Goal: Check status: Check status

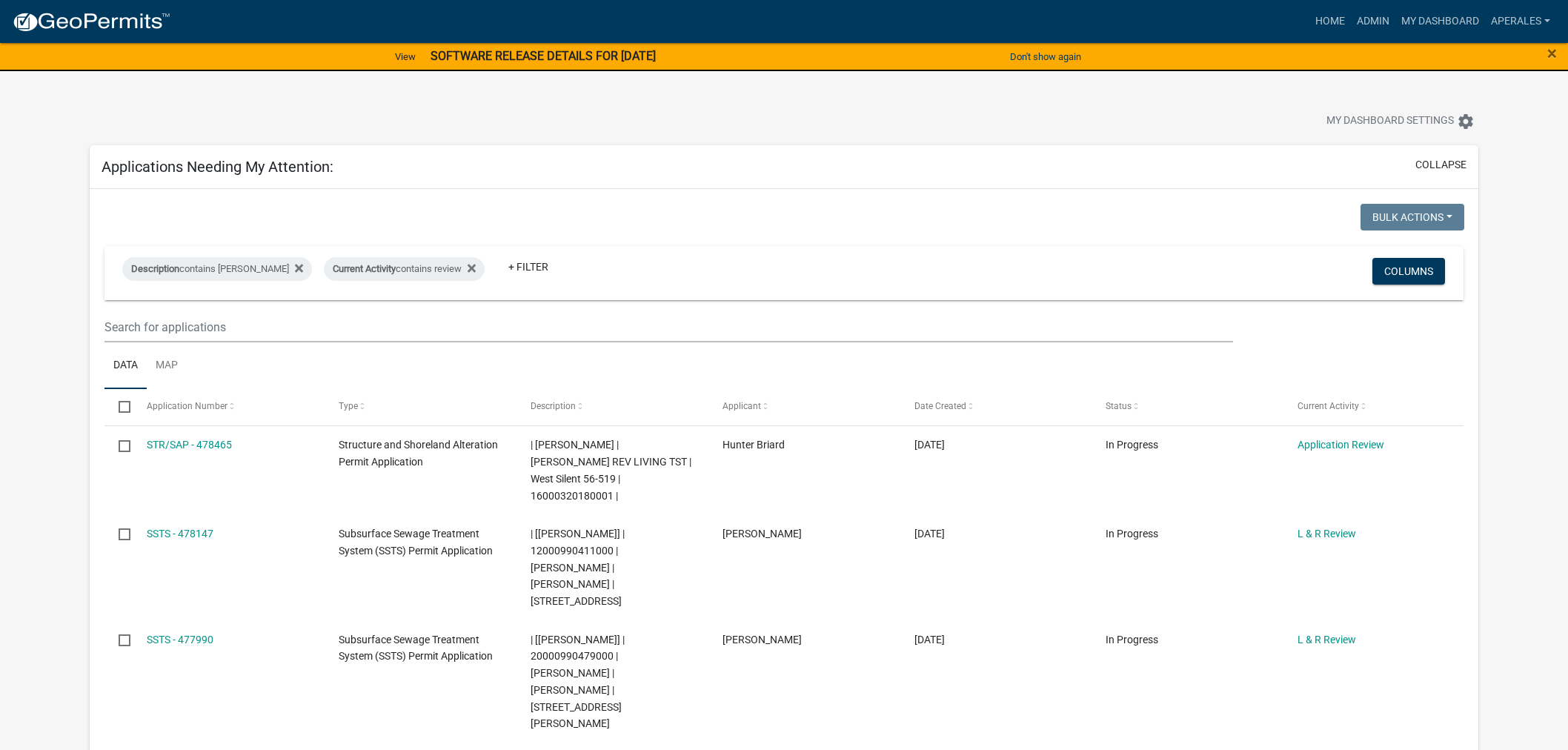
select select "3: 100"
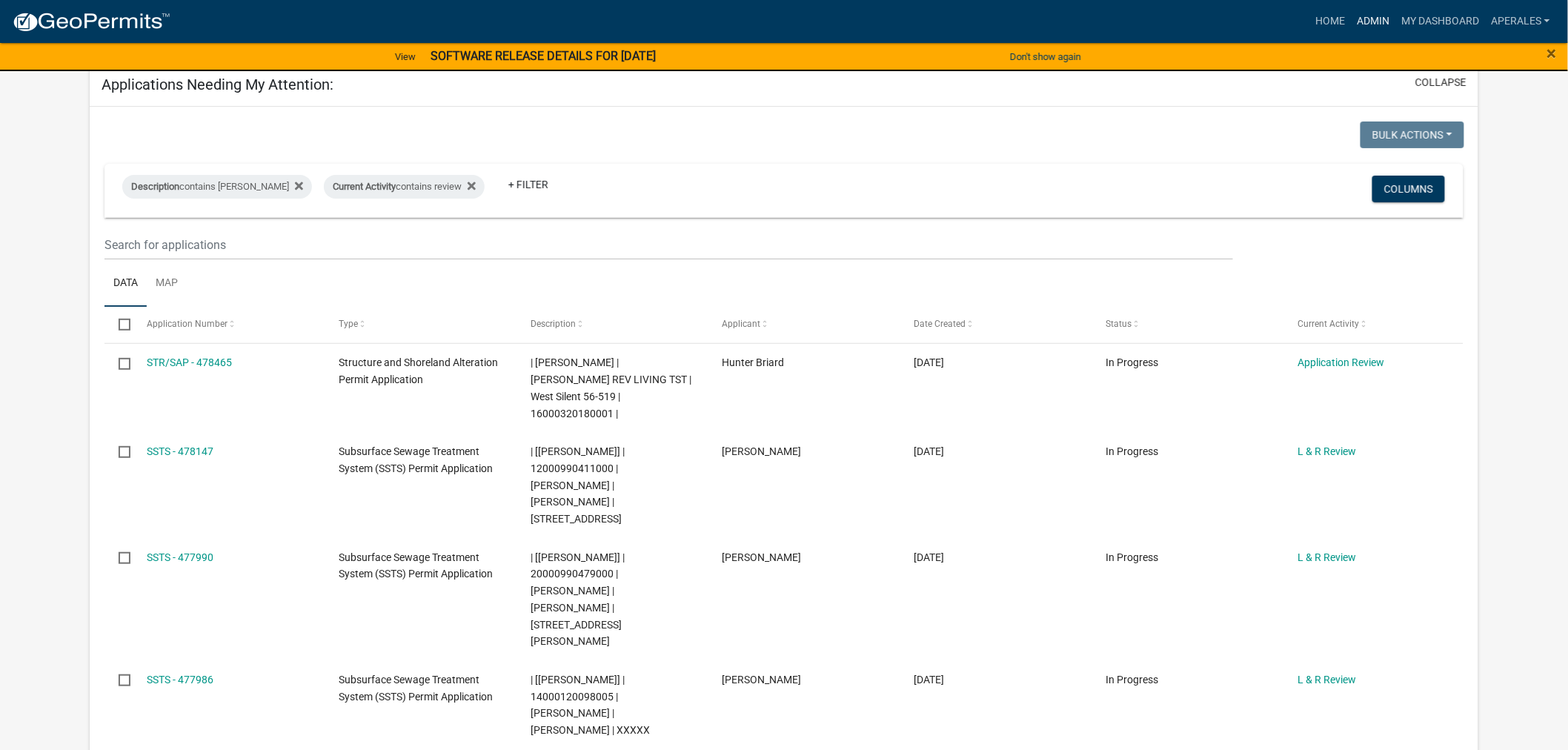
click at [1366, 25] on link "Admin" at bounding box center [1373, 22] width 45 height 28
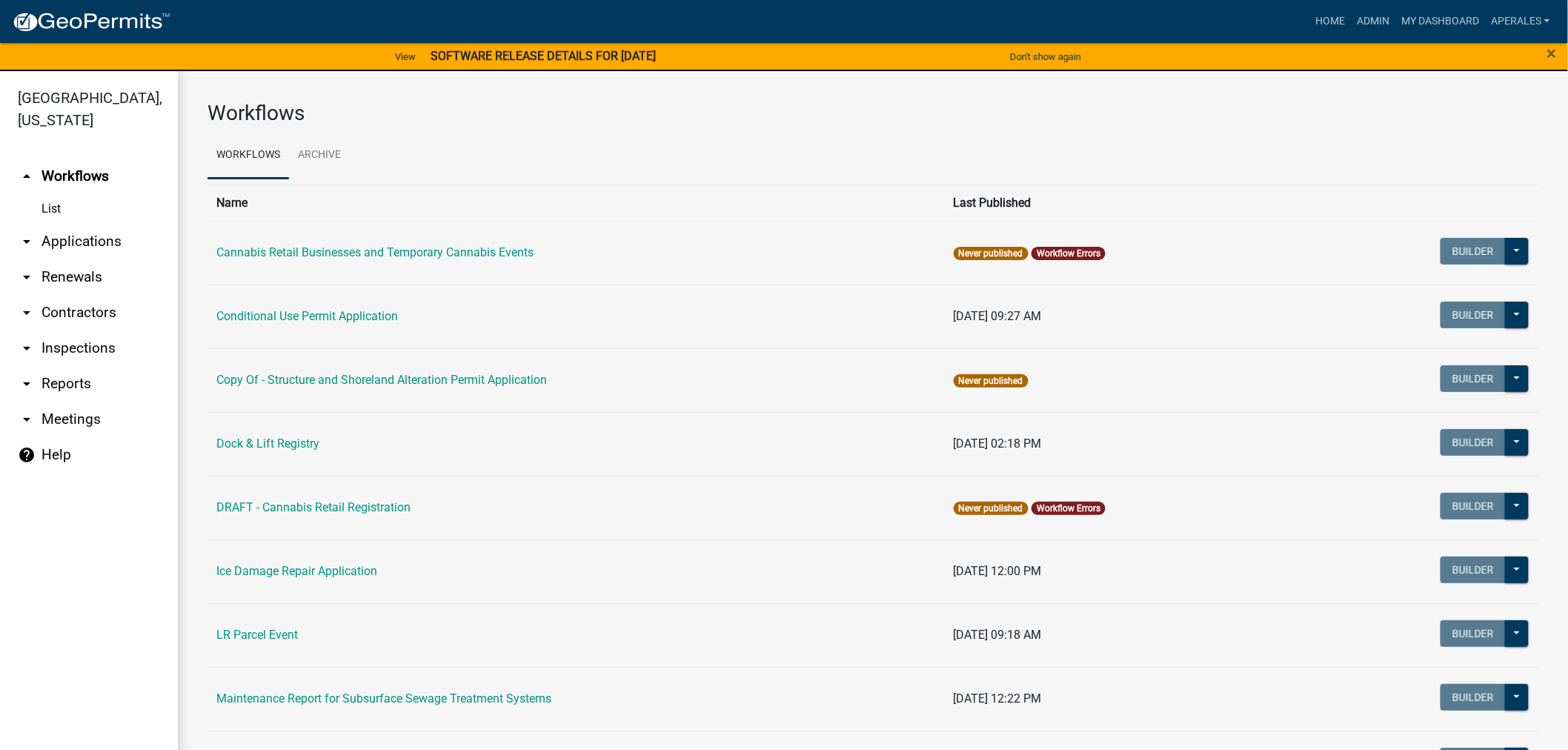
click at [62, 231] on link "arrow_drop_down Applications" at bounding box center [88, 242] width 178 height 35
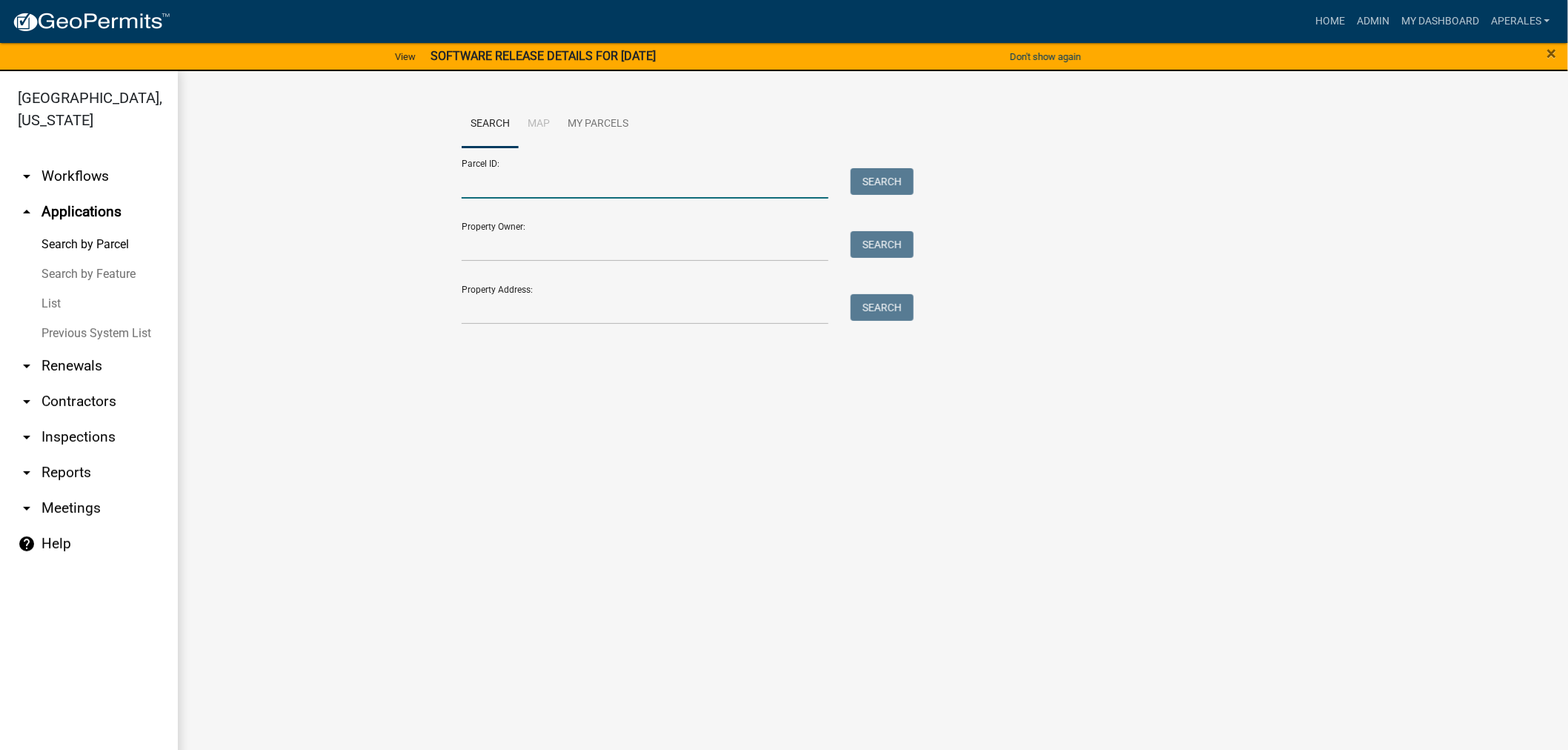
click at [547, 189] on input "Parcel ID:" at bounding box center [644, 184] width 367 height 31
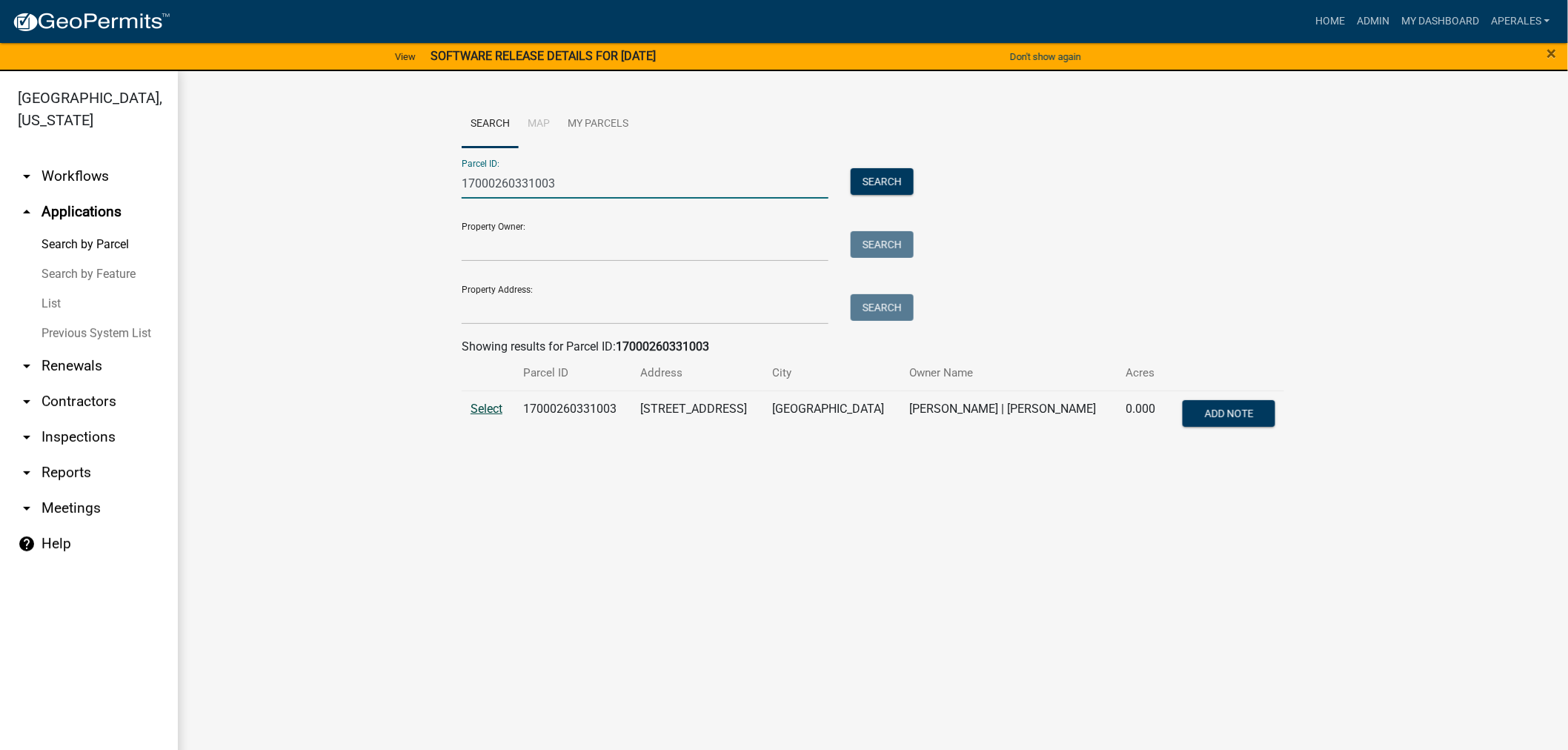
type input "17000260331003"
click at [480, 404] on span "Select" at bounding box center [486, 408] width 32 height 14
